Goal: Transaction & Acquisition: Purchase product/service

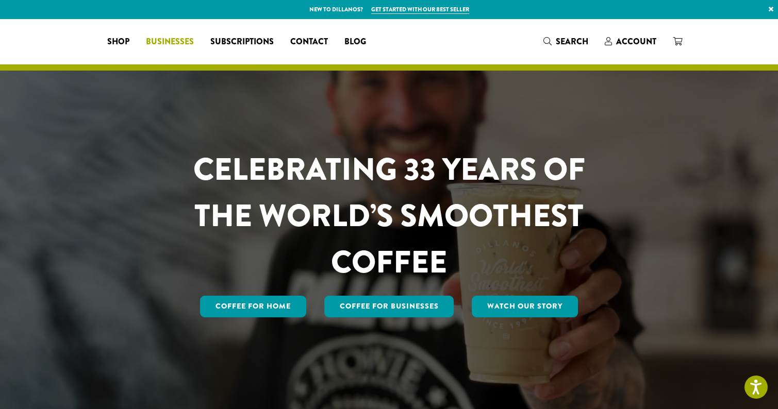
click at [194, 41] on span "Businesses" at bounding box center [170, 42] width 48 height 13
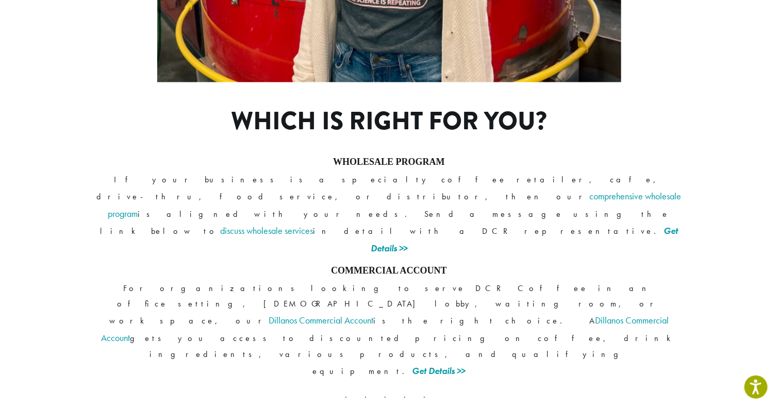
scroll to position [790, 0]
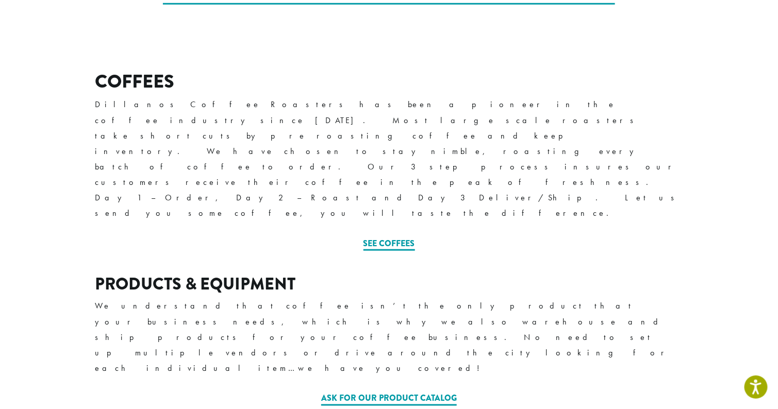
scroll to position [361, 0]
